Goal: Task Accomplishment & Management: Manage account settings

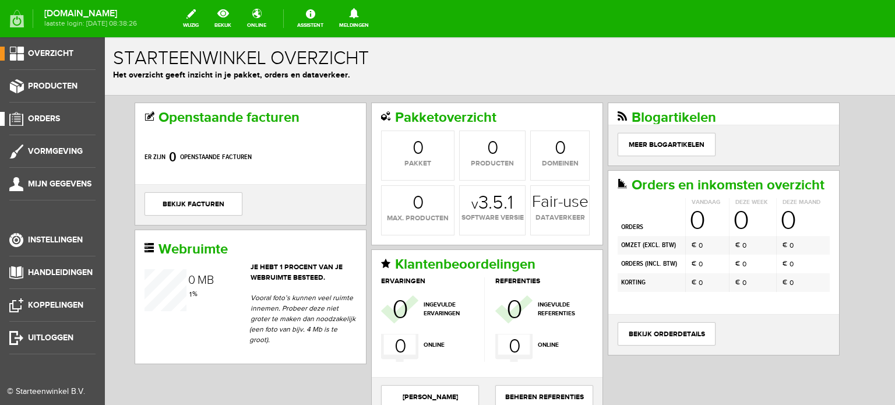
click at [46, 116] on span "Orders" at bounding box center [44, 119] width 32 height 10
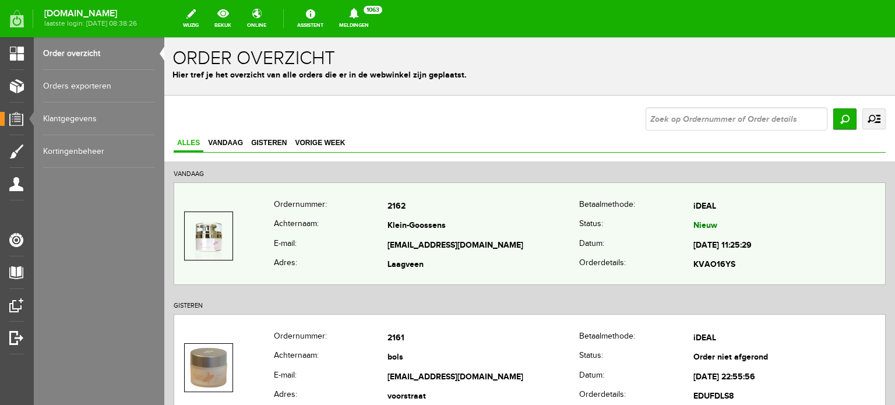
click at [419, 232] on td "Klein-Goossens" at bounding box center [483, 227] width 192 height 20
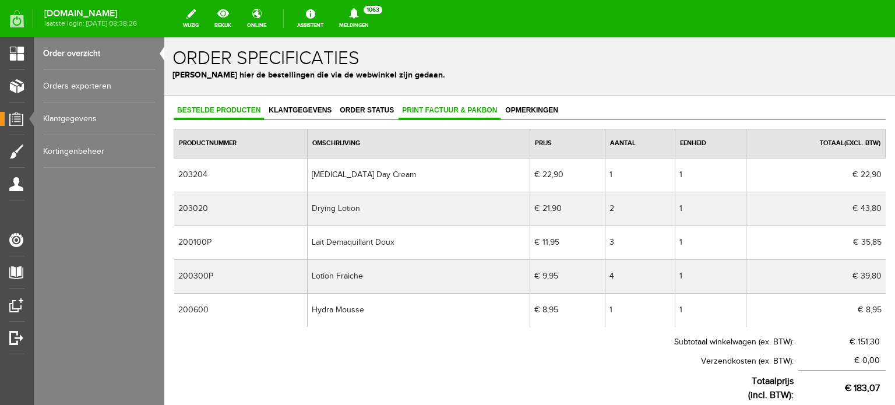
click at [441, 109] on span "Print factuur & pakbon" at bounding box center [449, 110] width 102 height 8
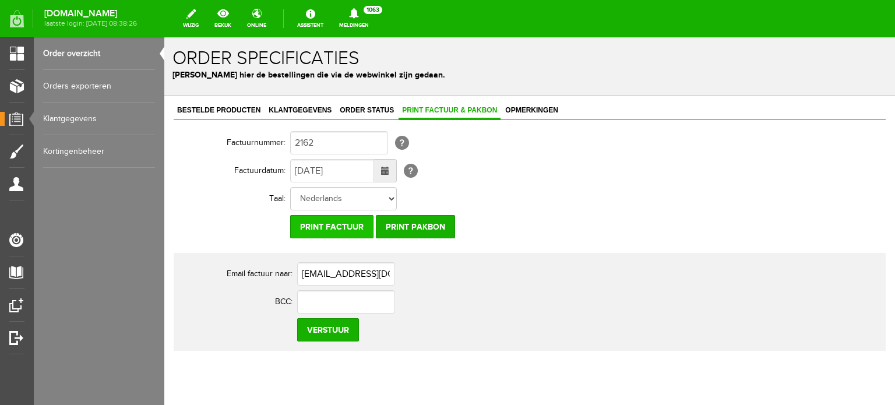
click at [333, 223] on input "Print factuur" at bounding box center [331, 226] width 83 height 23
click at [300, 107] on span "Klantgegevens" at bounding box center [300, 110] width 70 height 8
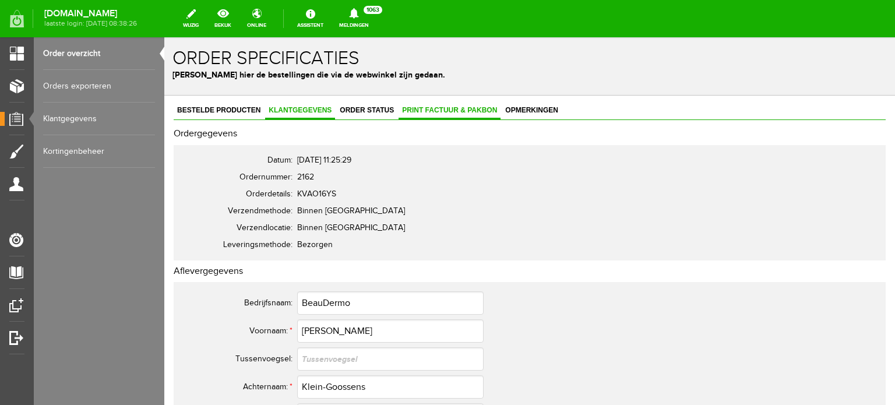
click at [477, 111] on span "Print factuur & pakbon" at bounding box center [449, 110] width 102 height 8
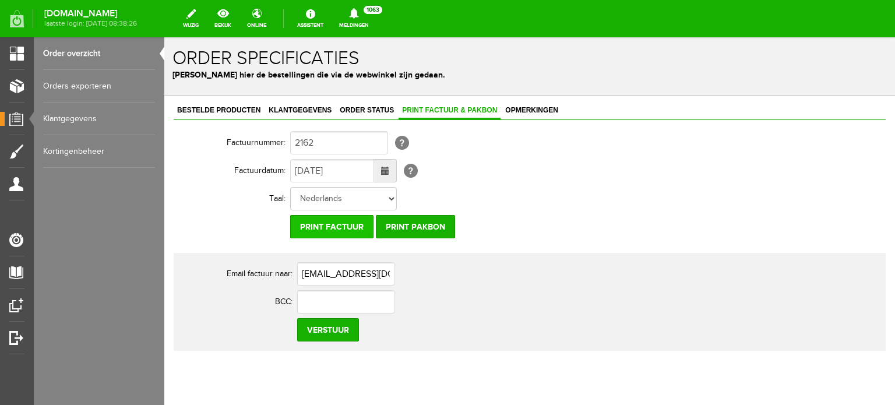
click at [344, 226] on input "Print factuur" at bounding box center [331, 226] width 83 height 23
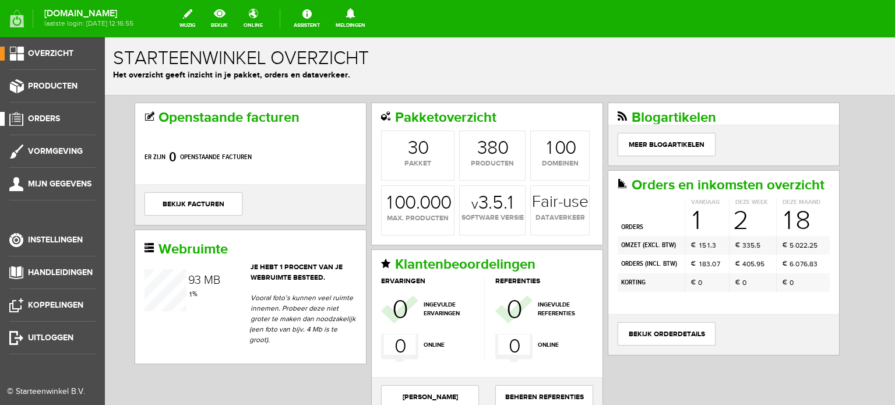
click at [45, 115] on span "Orders" at bounding box center [44, 119] width 32 height 10
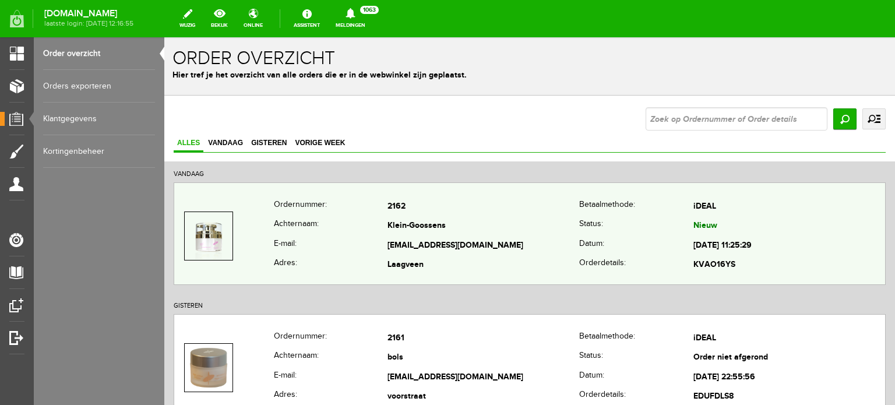
click at [436, 220] on td "Klein-Goossens" at bounding box center [483, 227] width 192 height 20
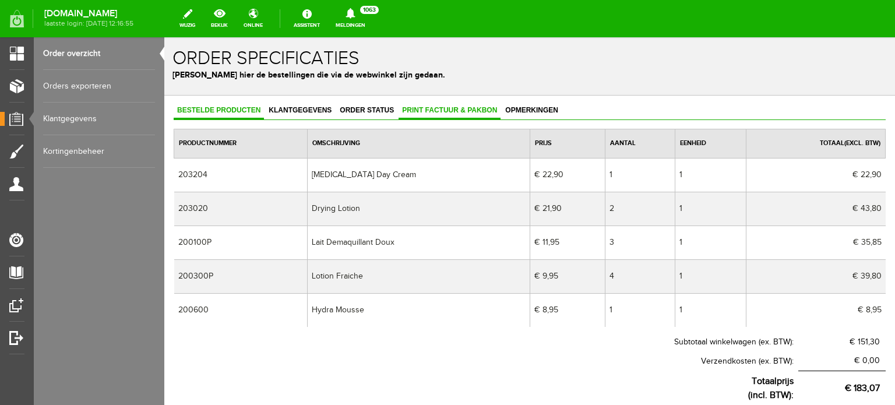
click at [449, 105] on link "Print factuur & pakbon" at bounding box center [449, 111] width 102 height 17
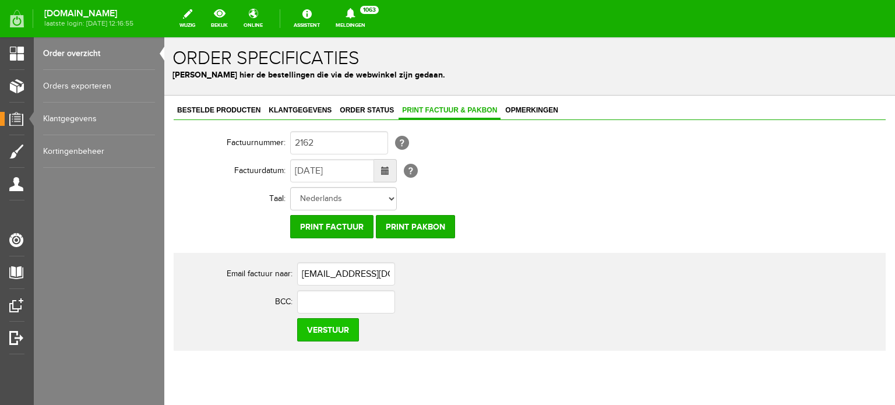
click at [335, 327] on input "Verstuur" at bounding box center [328, 329] width 62 height 23
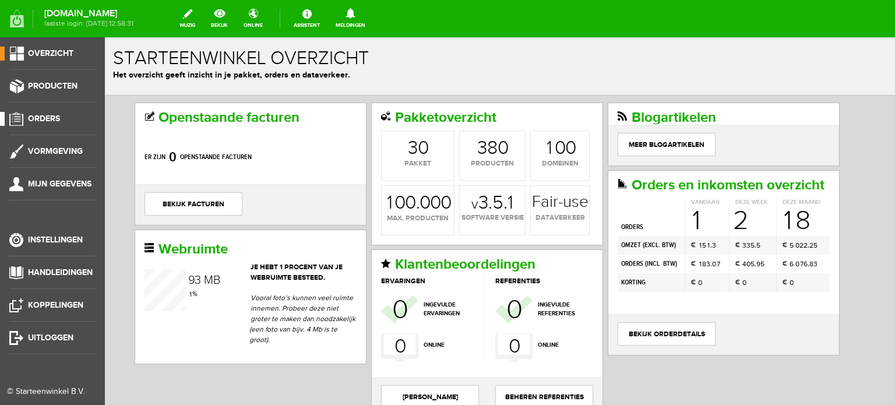
click at [50, 115] on span "Orders" at bounding box center [44, 119] width 32 height 10
